Goal: Use online tool/utility: Utilize a website feature to perform a specific function

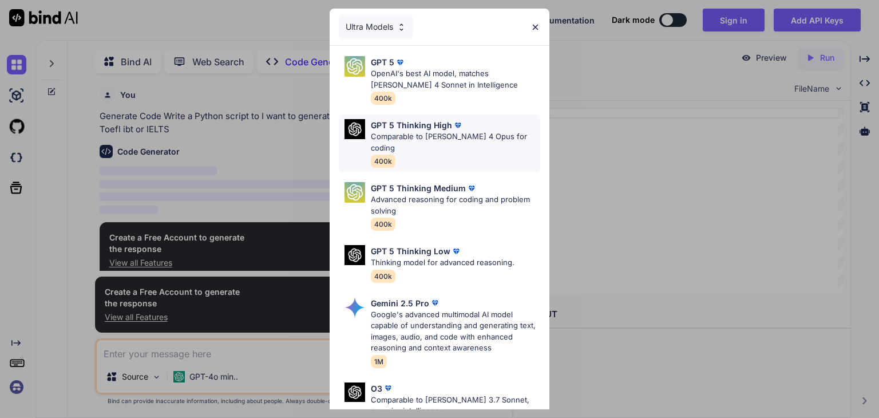
scroll to position [4, 0]
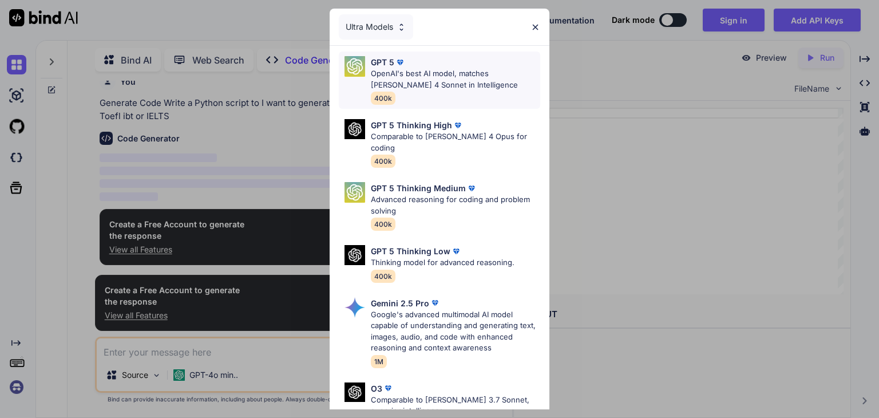
type textarea "x"
click at [411, 80] on p "OpenAI's best AI model, matches [PERSON_NAME] 4 Sonnet in Intelligence" at bounding box center [455, 79] width 169 height 22
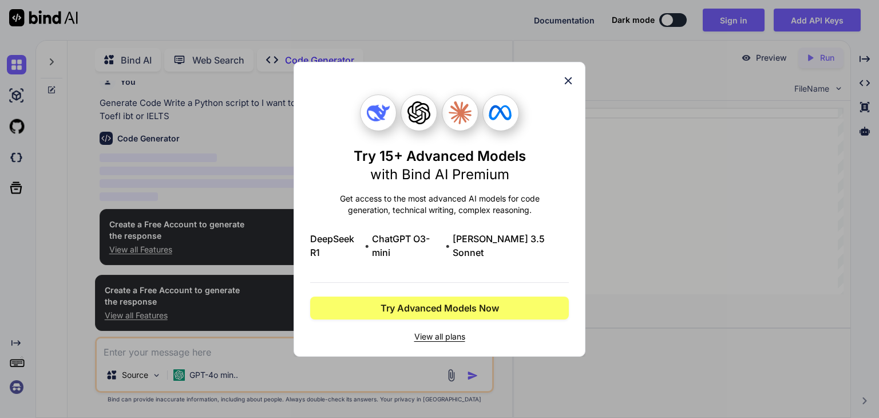
click at [570, 84] on icon at bounding box center [568, 80] width 13 height 13
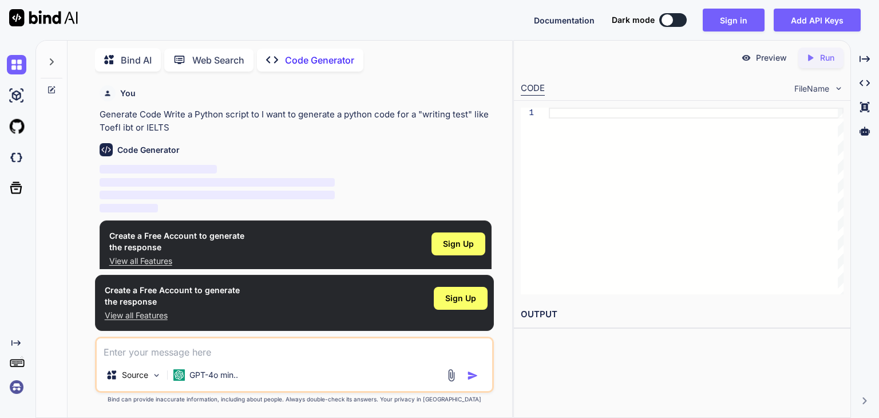
click at [178, 360] on div "Source GPT-4o min.." at bounding box center [294, 364] width 399 height 56
click at [201, 348] on textarea at bounding box center [294, 348] width 395 height 21
paste textarea "I want to generate a python code for a "writing test" like Toefl ibt or IELTS"
type textarea "I want to generate a python code for a "writing test" like Toefl ibt or IELTS"
type textarea "x"
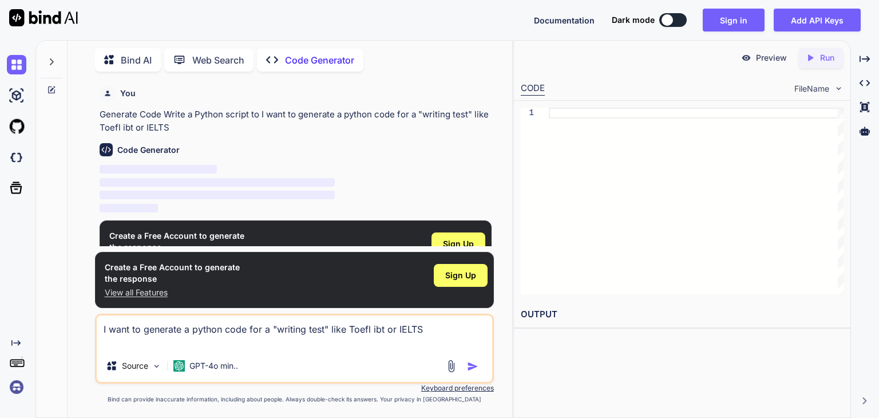
type textarea "I want to generate a python code for a "writing test" like Toefl ibt or IELTS"
click at [468, 365] on img "button" at bounding box center [472, 366] width 11 height 11
click at [472, 363] on img "button" at bounding box center [472, 366] width 11 height 11
click at [237, 336] on textarea "I want to generate a python code for a "writing test" like Toefl ibt or IELTS" at bounding box center [294, 332] width 395 height 34
click at [132, 364] on p "Source" at bounding box center [135, 365] width 26 height 11
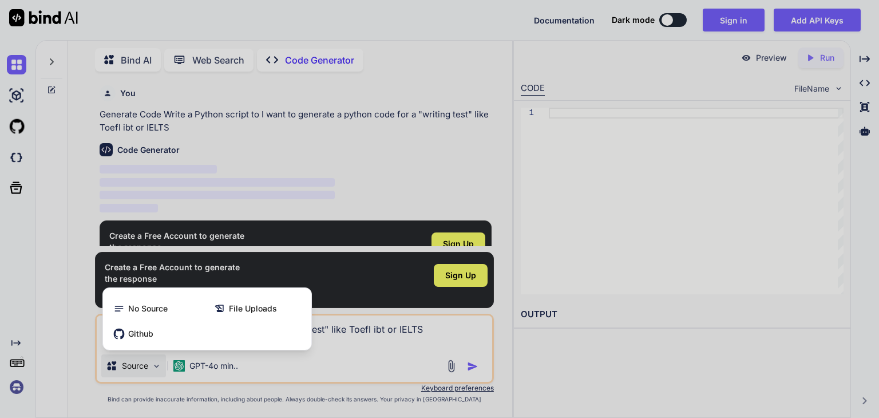
click at [133, 363] on div at bounding box center [439, 209] width 879 height 418
type textarea "x"
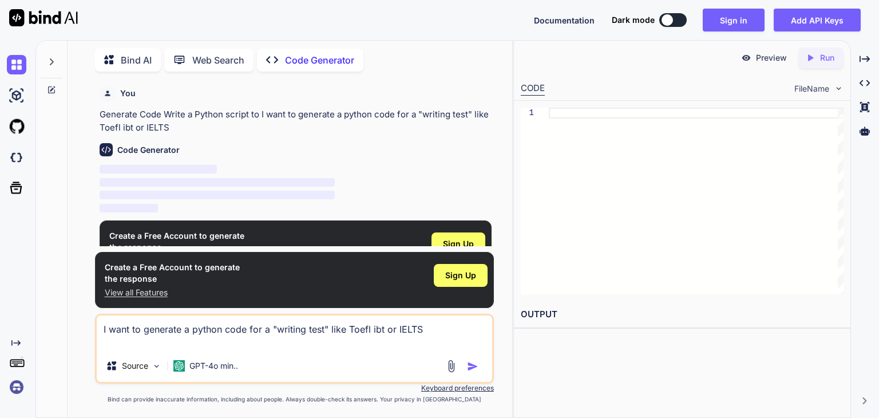
click at [472, 366] on img "button" at bounding box center [472, 366] width 11 height 11
